Goal: Task Accomplishment & Management: Use online tool/utility

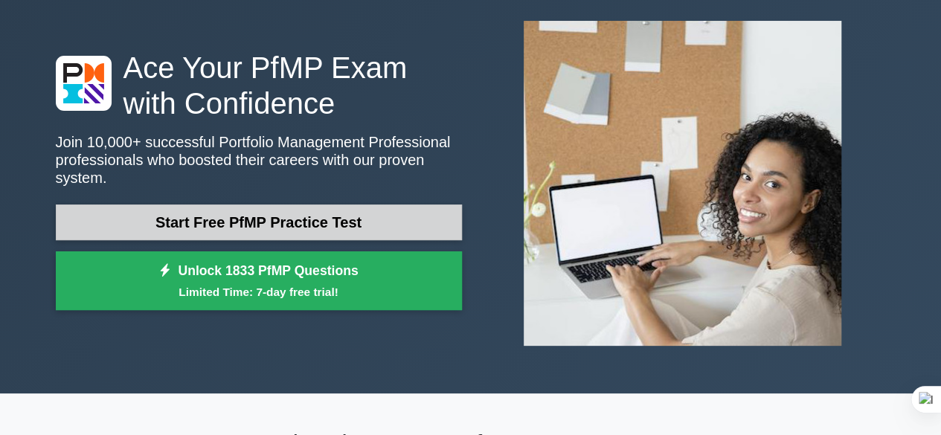
click at [278, 209] on link "Start Free PfMP Practice Test" at bounding box center [259, 223] width 406 height 36
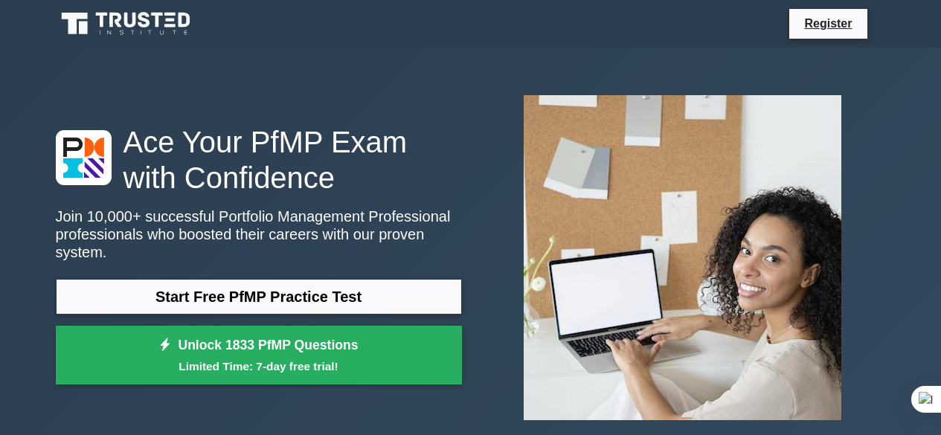
scroll to position [74, 0]
